Goal: Find specific page/section: Find specific page/section

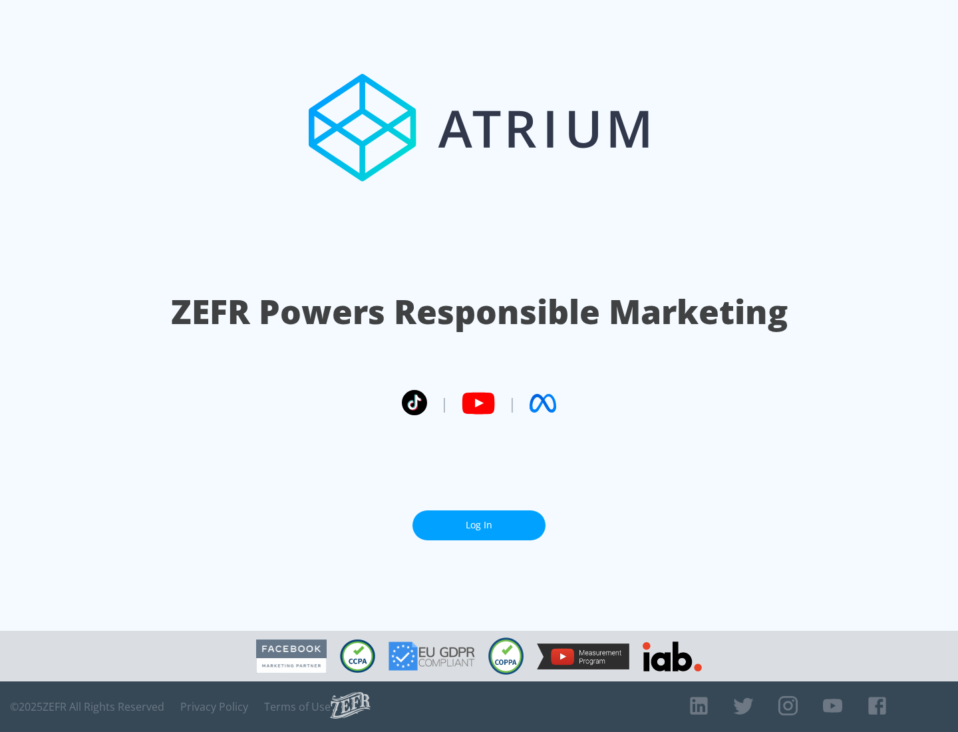
click at [479, 525] on link "Log In" at bounding box center [479, 525] width 133 height 30
